Goal: Transaction & Acquisition: Obtain resource

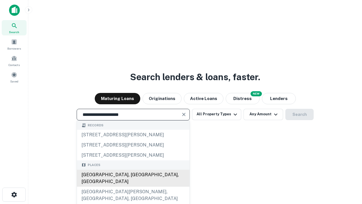
click at [133, 187] on div "[GEOGRAPHIC_DATA], [GEOGRAPHIC_DATA], [GEOGRAPHIC_DATA]" at bounding box center [133, 178] width 113 height 17
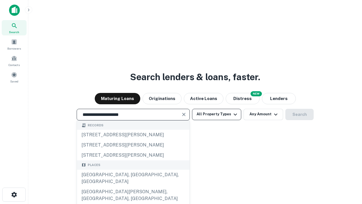
type input "**********"
click at [217, 114] on button "All Property Types" at bounding box center [216, 114] width 49 height 11
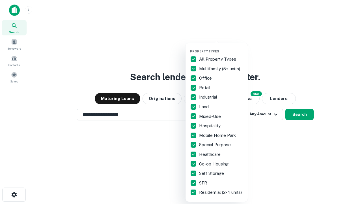
click at [221, 48] on button "button" at bounding box center [221, 48] width 62 height 0
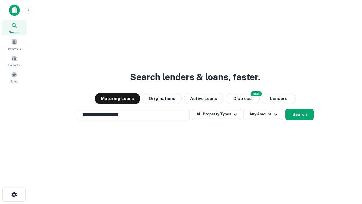
scroll to position [9, 0]
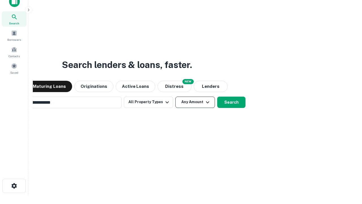
click at [176, 97] on button "Any Amount" at bounding box center [196, 102] width 40 height 11
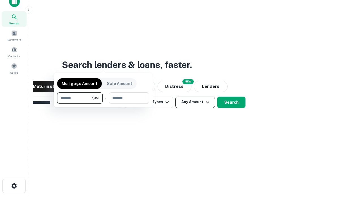
scroll to position [9, 0]
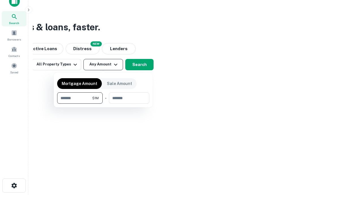
type input "*******"
click at [103, 104] on button "button" at bounding box center [103, 104] width 92 height 0
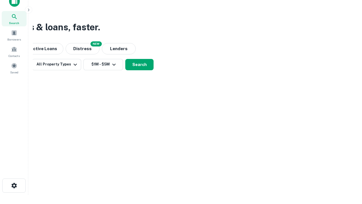
scroll to position [9, 0]
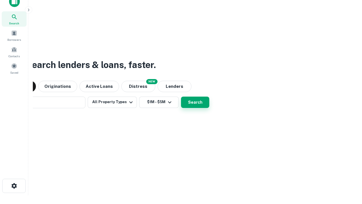
click at [181, 97] on button "Search" at bounding box center [195, 102] width 28 height 11
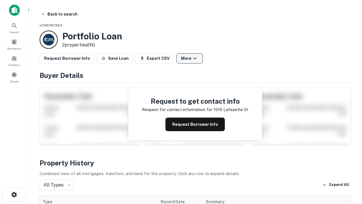
click at [190, 58] on button "More" at bounding box center [190, 58] width 26 height 10
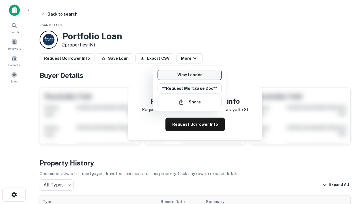
click at [190, 75] on link "View Lender" at bounding box center [190, 75] width 64 height 10
